Goal: Task Accomplishment & Management: Manage account settings

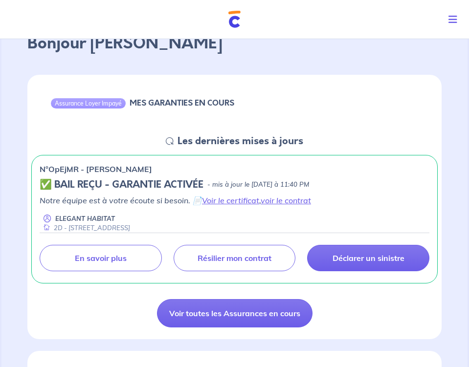
scroll to position [62, 0]
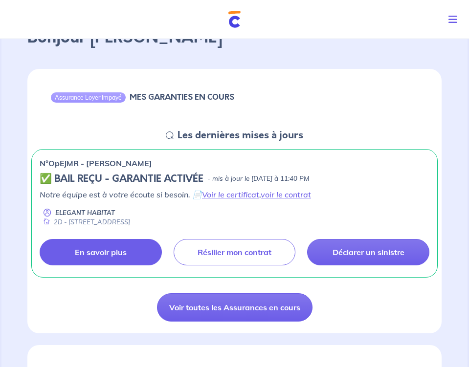
click at [115, 246] on link "En savoir plus" at bounding box center [101, 252] width 122 height 26
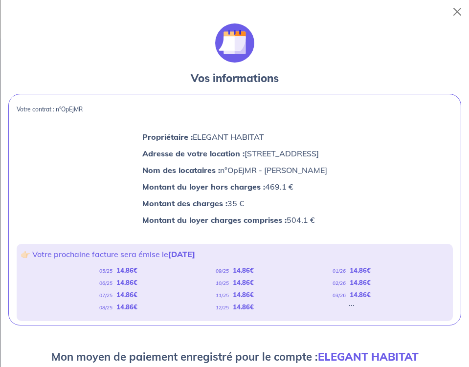
scroll to position [0, 0]
click at [462, 7] on button "Close" at bounding box center [457, 12] width 16 height 16
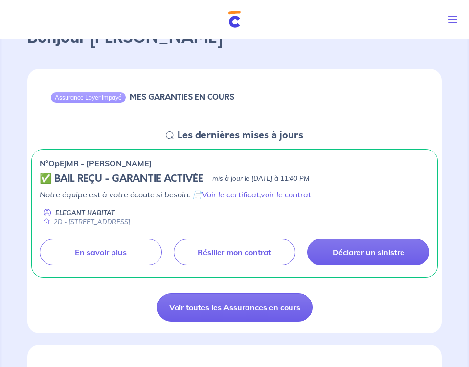
click at [454, 13] on button "Toggle navigation" at bounding box center [454, 19] width 28 height 25
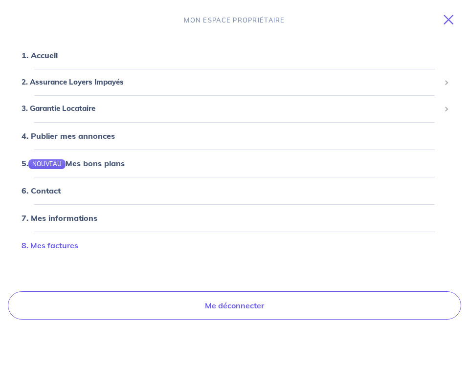
click at [78, 247] on link "8. Mes factures" at bounding box center [50, 246] width 57 height 10
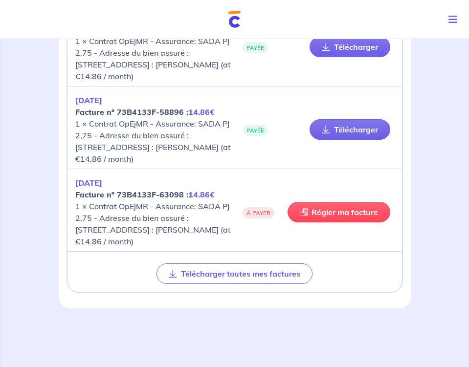
scroll to position [314, 0]
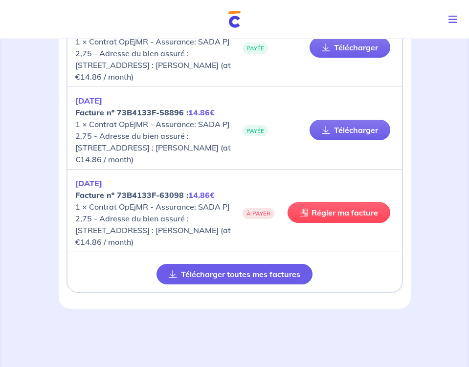
click at [215, 279] on button "Télécharger toutes mes factures" at bounding box center [234, 274] width 156 height 21
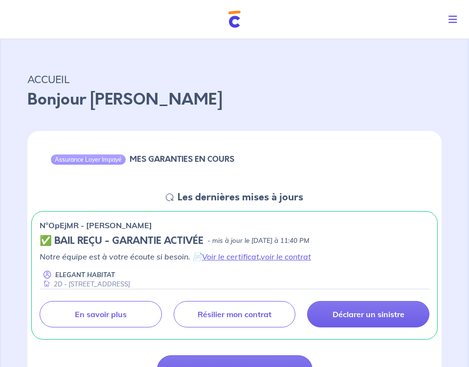
click at [454, 12] on button "Toggle navigation" at bounding box center [454, 19] width 28 height 25
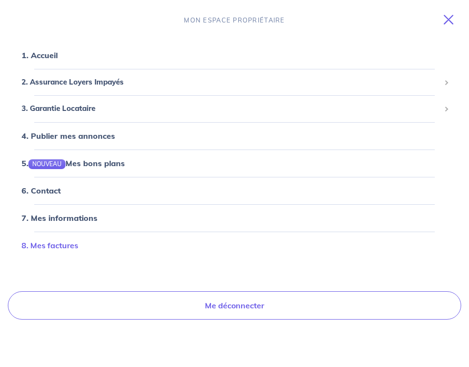
click at [58, 250] on link "8. Mes factures" at bounding box center [50, 246] width 57 height 10
